Goal: Information Seeking & Learning: Check status

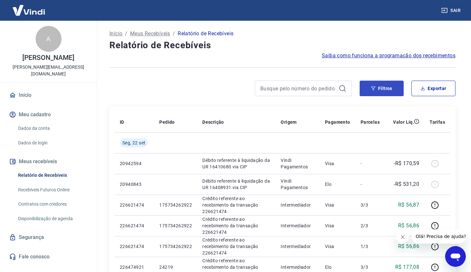
click at [382, 86] on button "Filtros" at bounding box center [382, 89] width 44 height 16
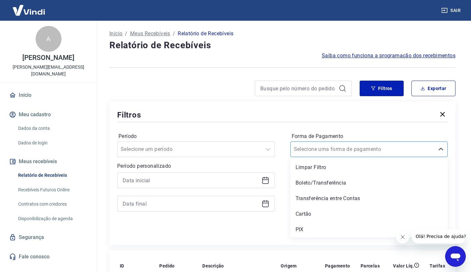
click at [326, 148] on div "Selecione uma forma de pagamento" at bounding box center [363, 149] width 138 height 8
click at [304, 227] on div "PIX" at bounding box center [370, 229] width 158 height 13
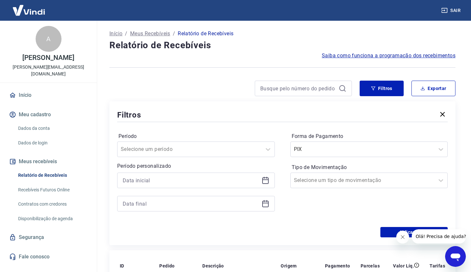
click at [304, 227] on div "Aplicar filtros" at bounding box center [282, 232] width 331 height 10
click at [266, 183] on icon at bounding box center [266, 181] width 8 height 8
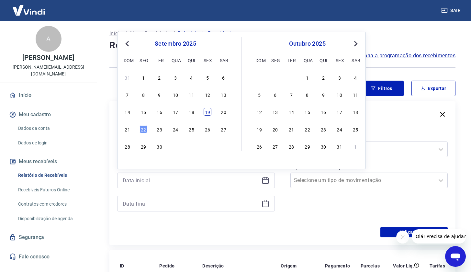
click at [210, 111] on div "19" at bounding box center [208, 112] width 8 height 8
type input "[DATE]"
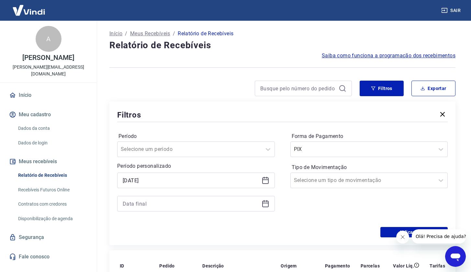
click at [266, 203] on icon at bounding box center [265, 203] width 6 height 1
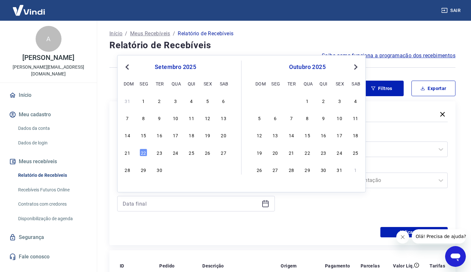
click at [150, 155] on div "21 22 23 24 25 26 27" at bounding box center [176, 152] width 106 height 9
click at [143, 151] on div "22" at bounding box center [144, 153] width 8 height 8
type input "[DATE]"
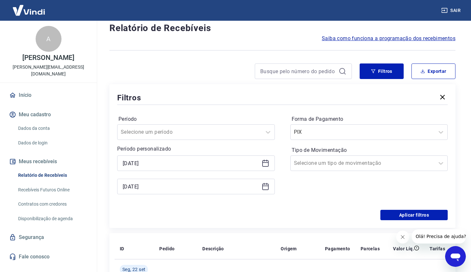
scroll to position [30, 0]
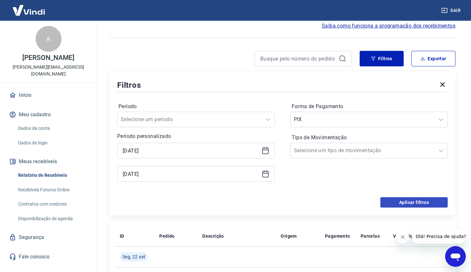
click at [421, 205] on button "Aplicar filtros" at bounding box center [414, 202] width 67 height 10
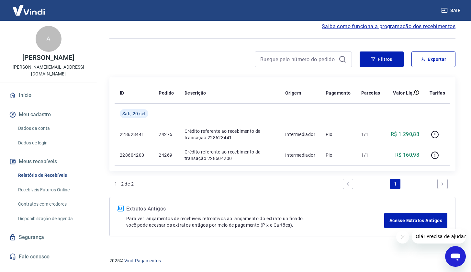
scroll to position [29, 0]
click at [20, 88] on link "Início" at bounding box center [48, 95] width 81 height 14
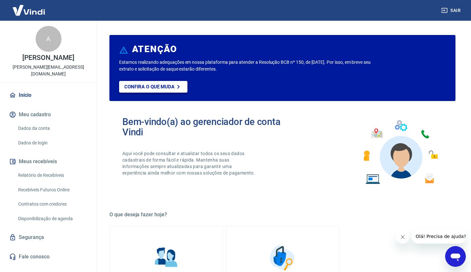
click at [158, 86] on p "Confira o que muda" at bounding box center [149, 87] width 50 height 6
click at [162, 87] on p "Confira o que muda" at bounding box center [149, 87] width 50 height 6
